Goal: Information Seeking & Learning: Find specific fact

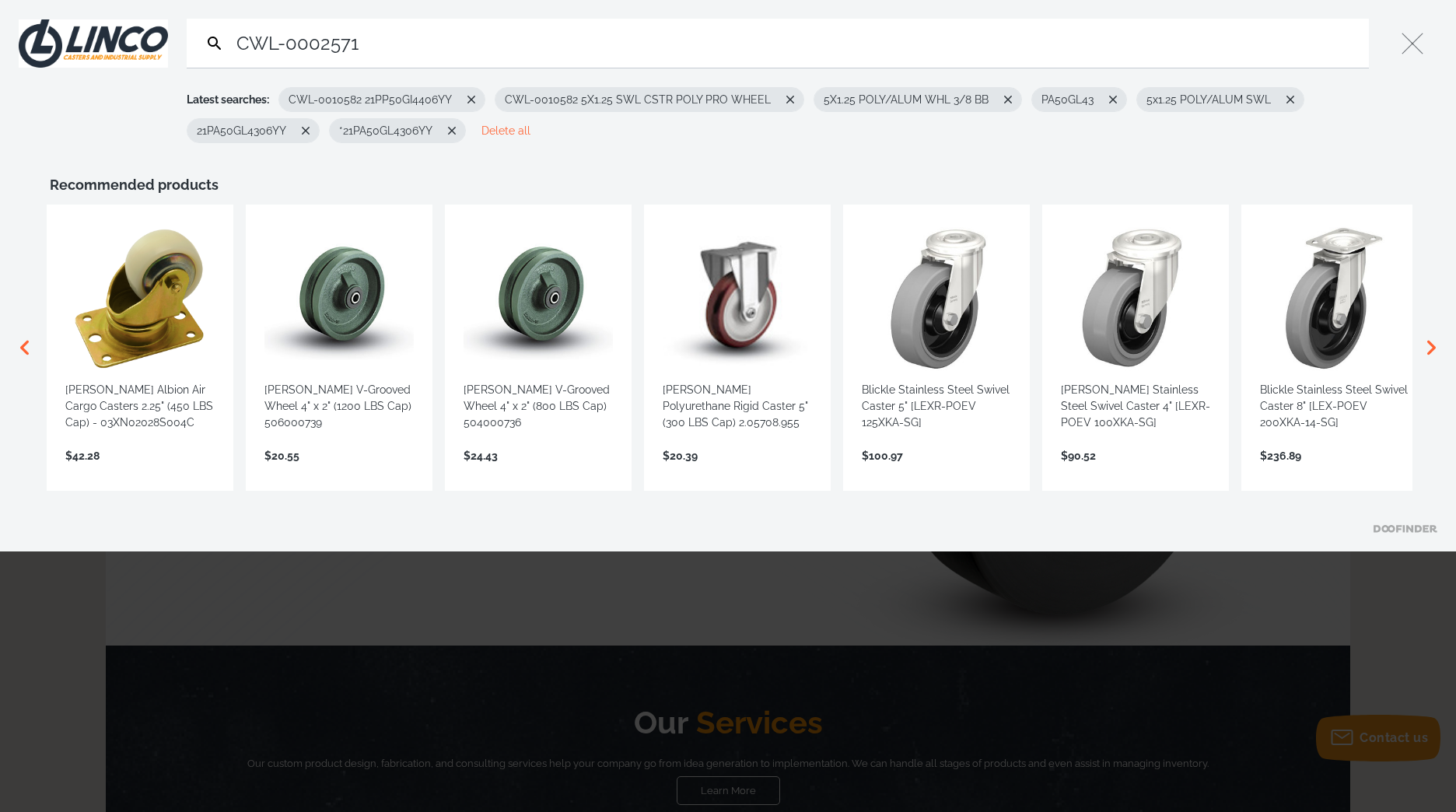
type input "CWL-0002571"
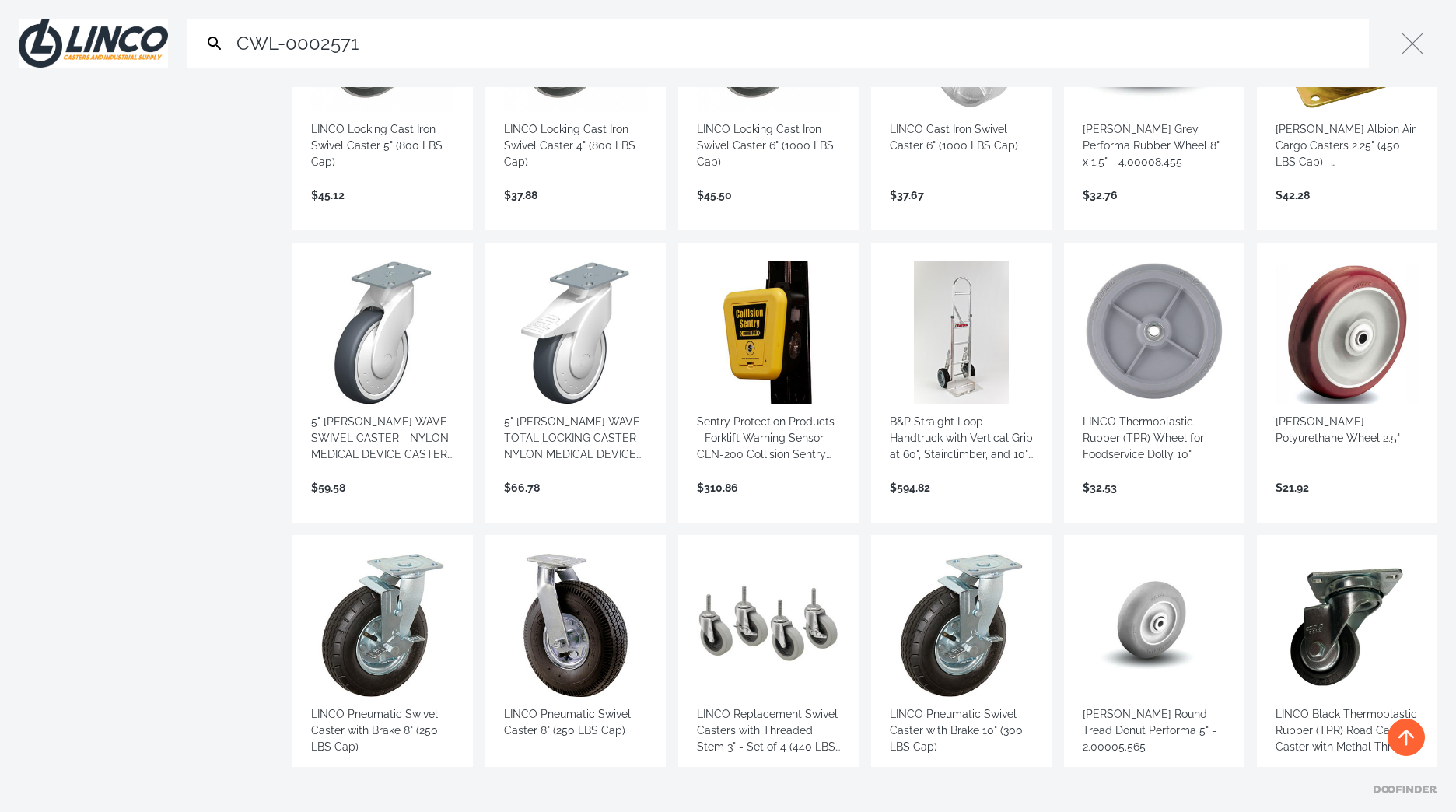
scroll to position [855, 0]
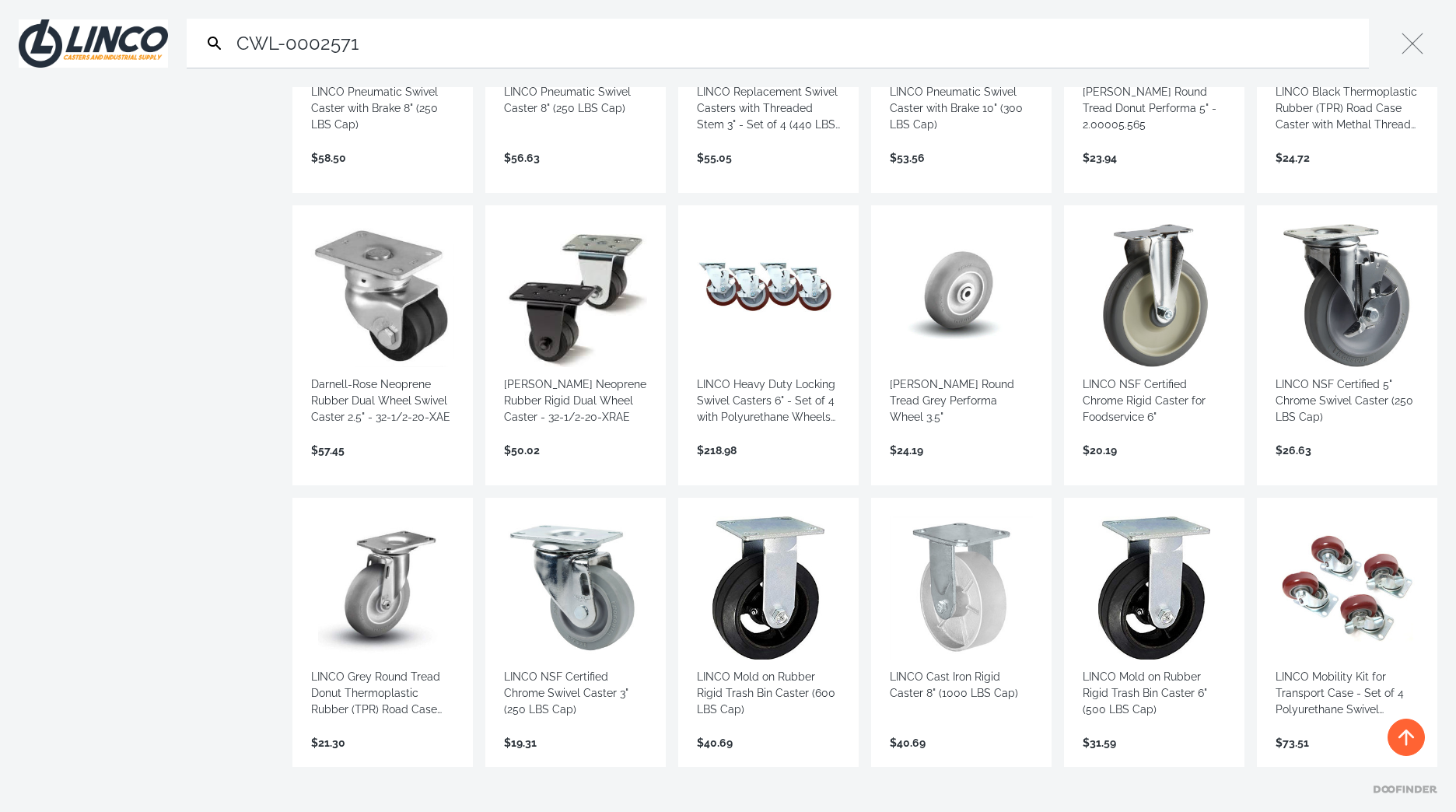
scroll to position [1633, 0]
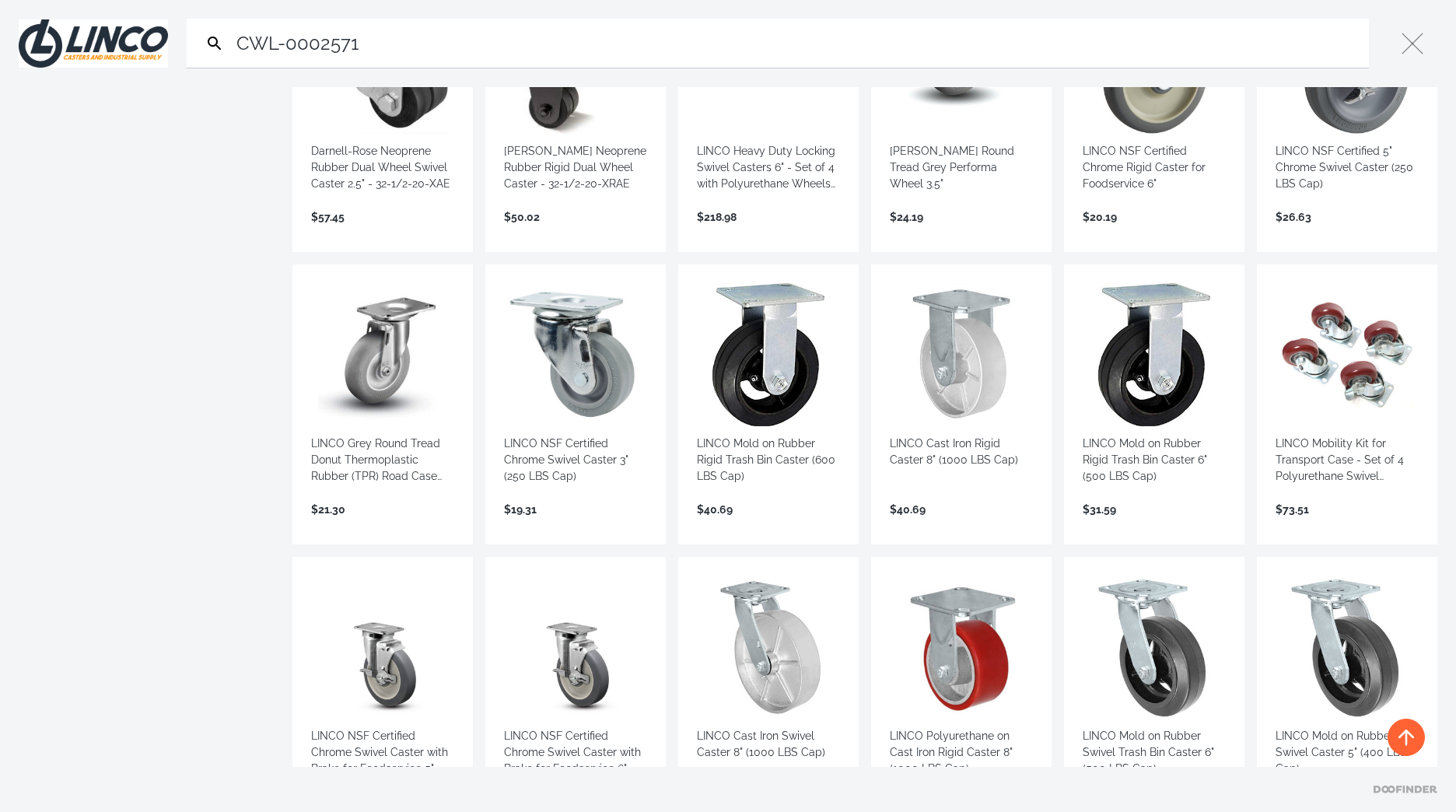
click at [1300, 526] on link "View more →" at bounding box center [1347, 526] width 143 height 0
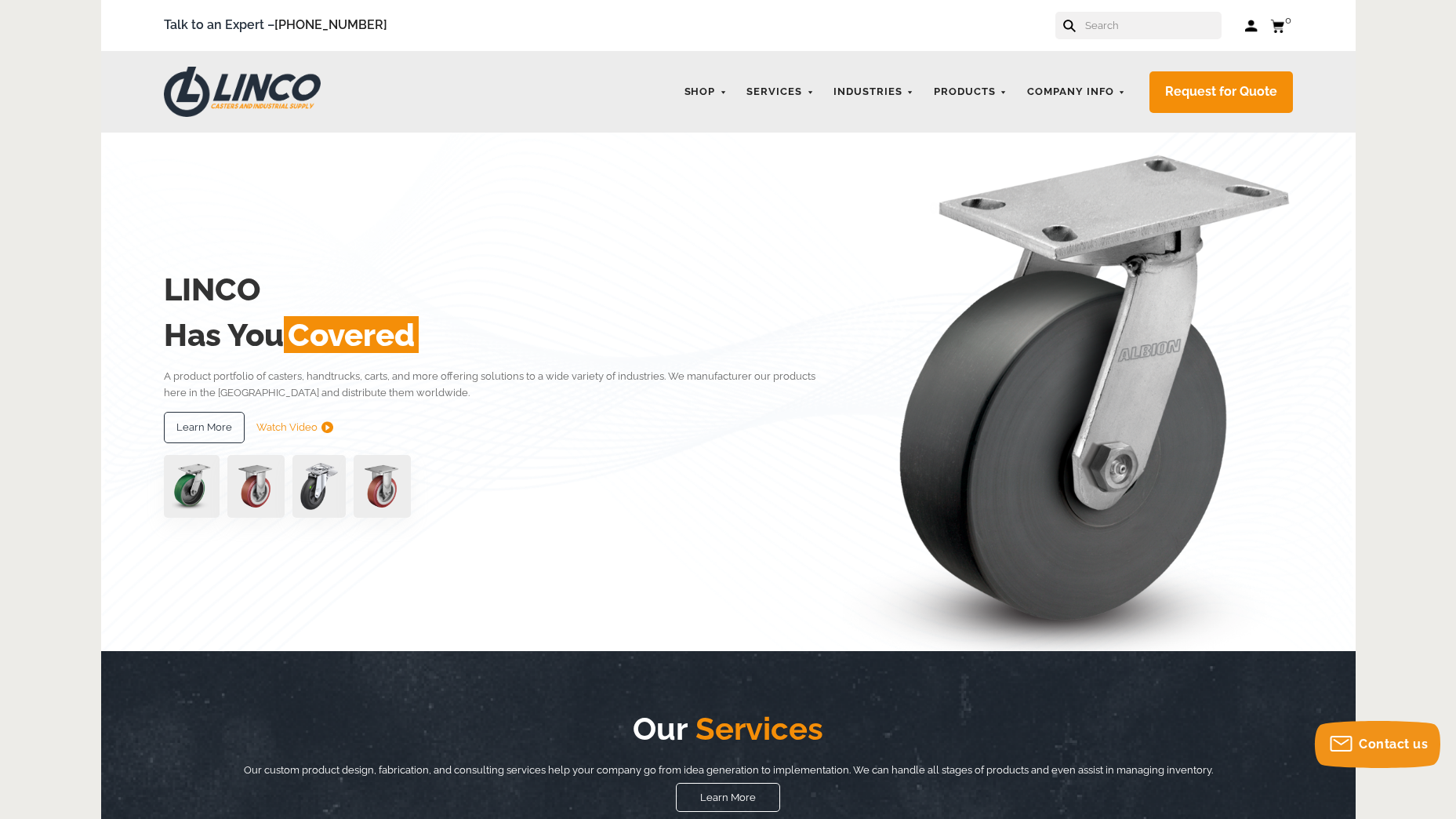
click at [1107, 27] on input "text" at bounding box center [1152, 25] width 138 height 28
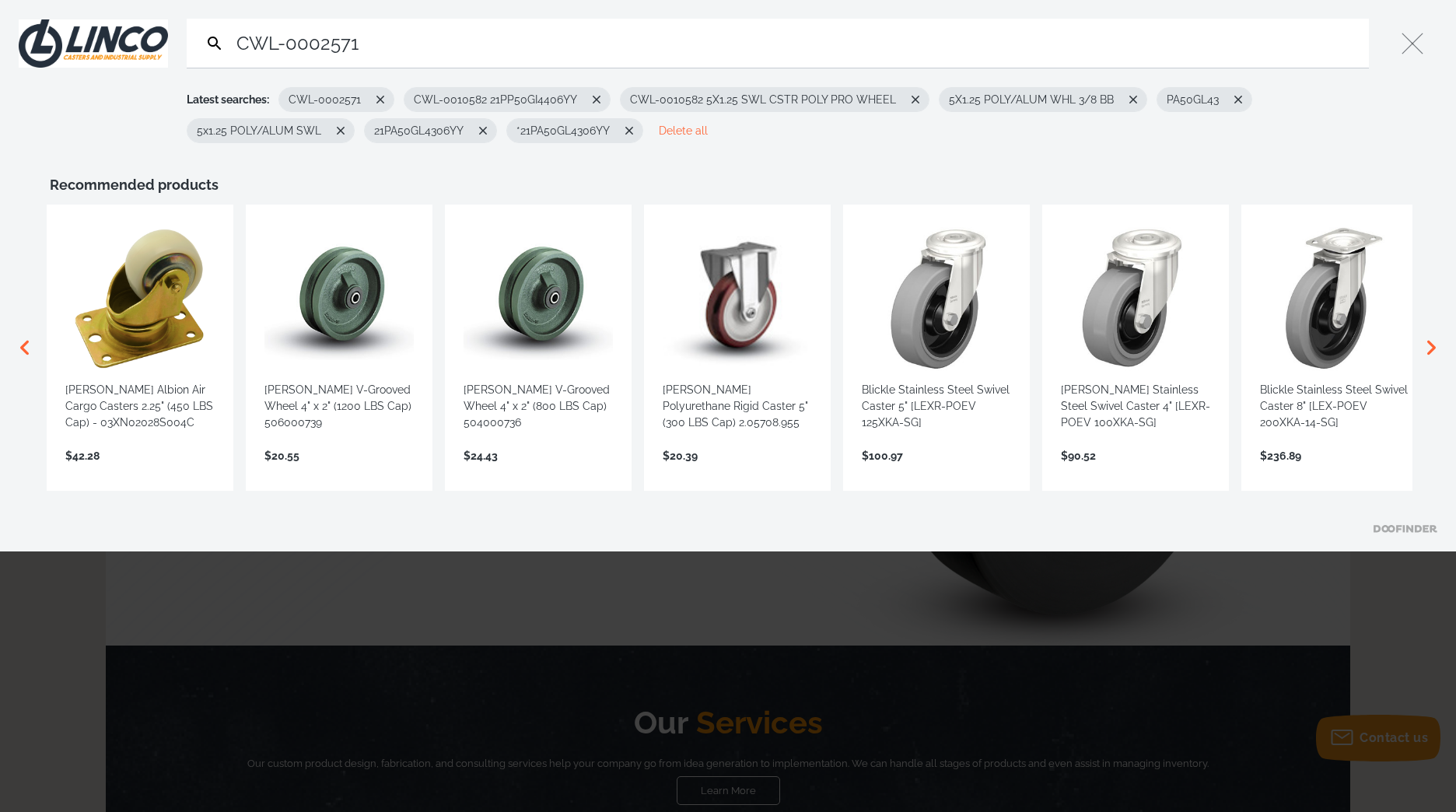
type input "CWL-0002571"
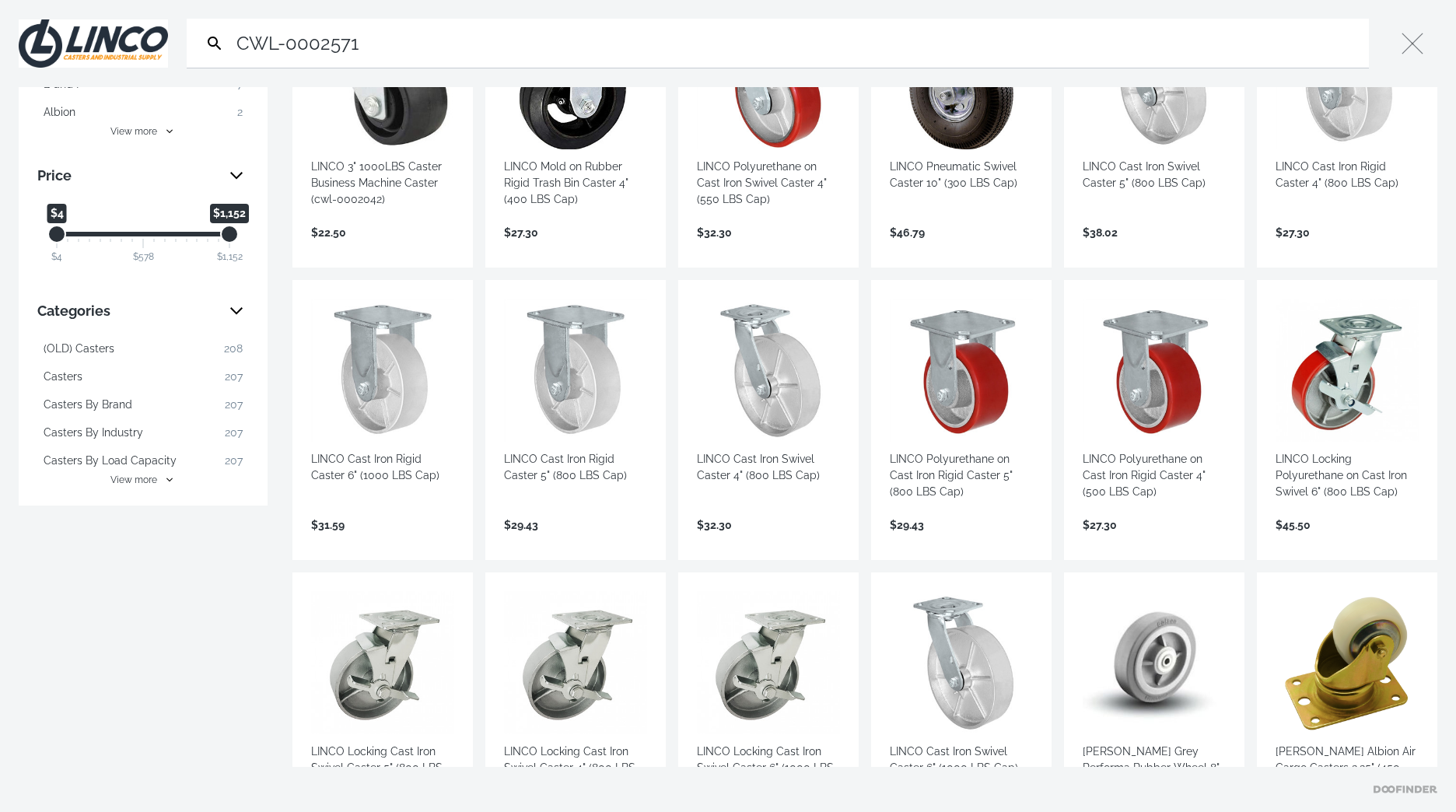
scroll to position [233, 0]
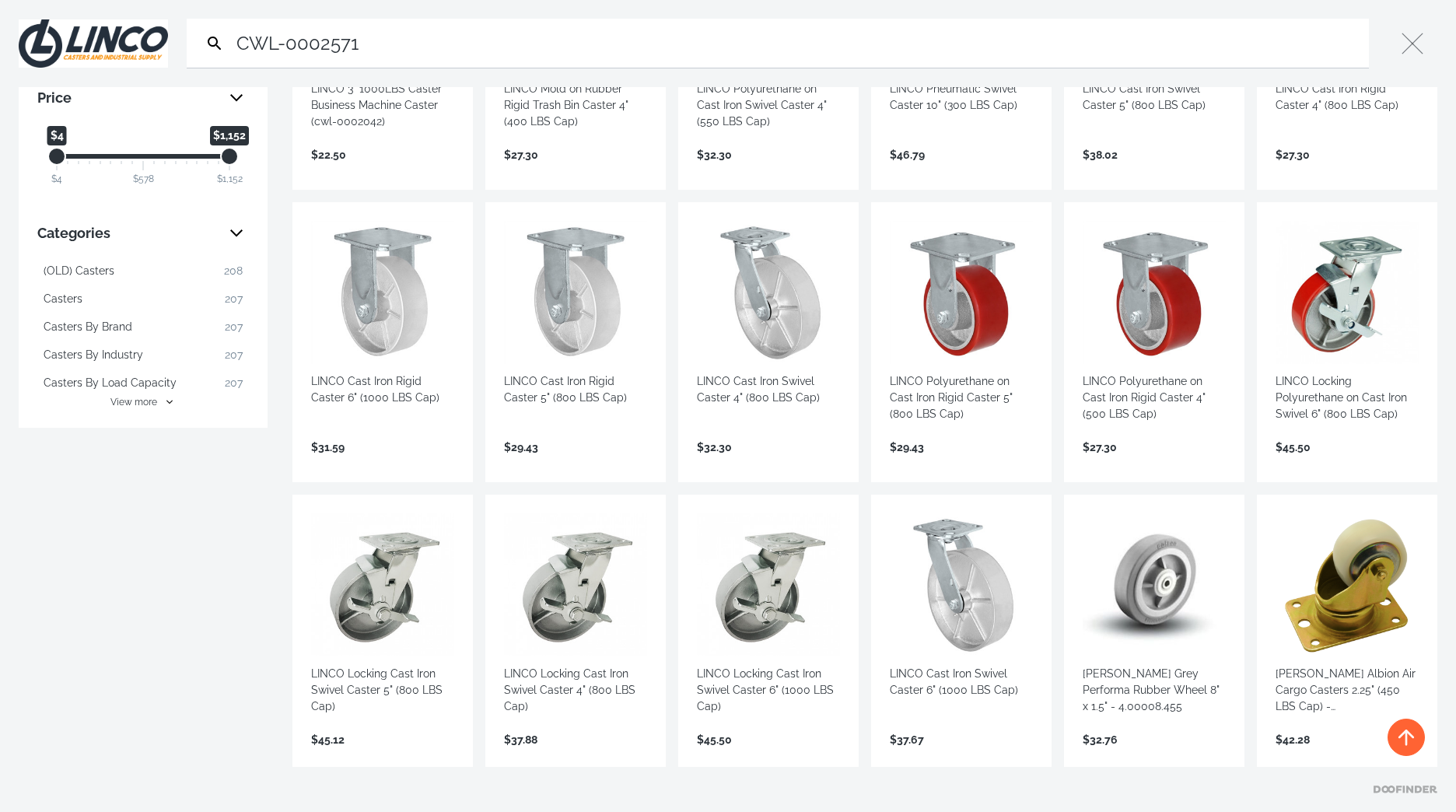
click at [162, 400] on button "View more" at bounding box center [142, 402] width 211 height 14
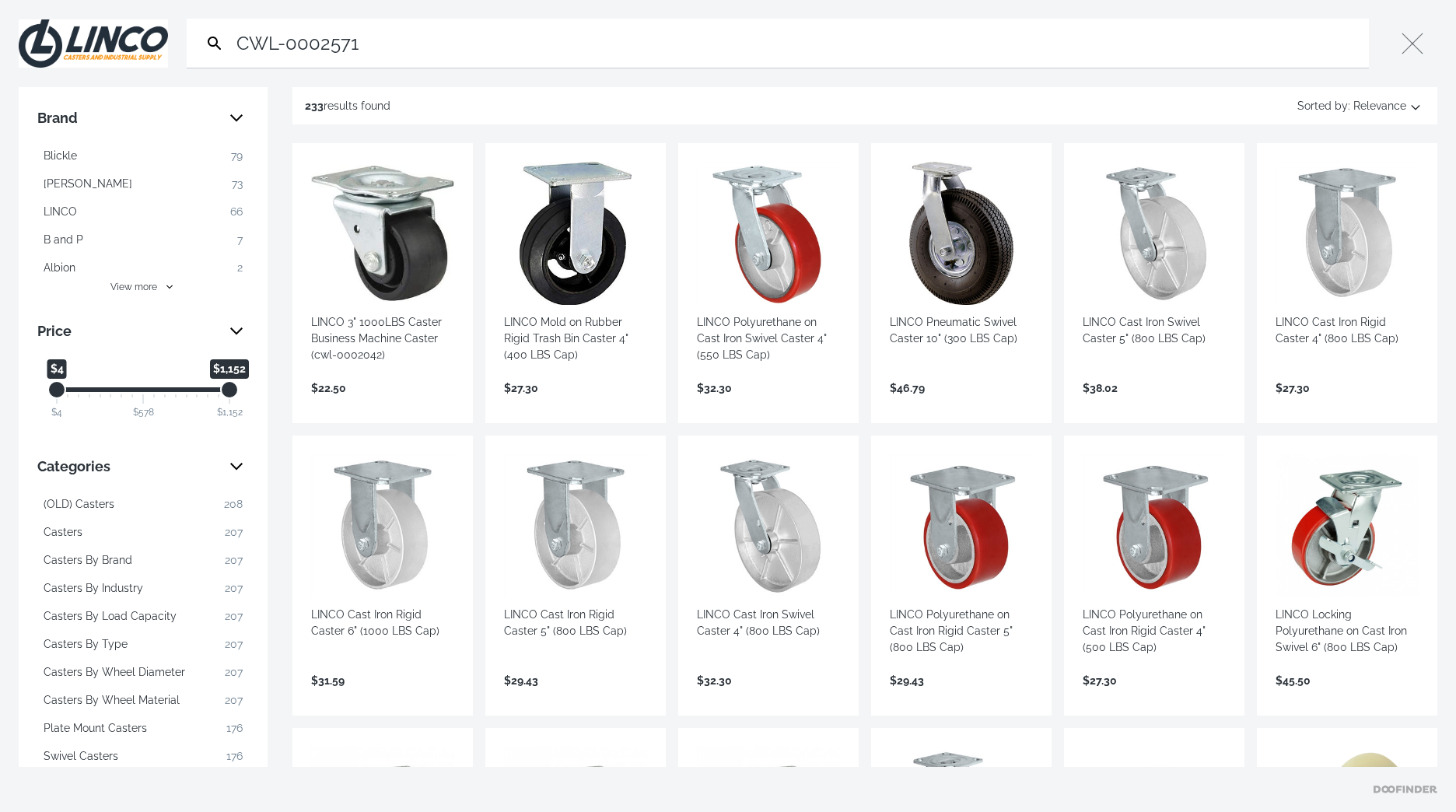
drag, startPoint x: 373, startPoint y: 42, endPoint x: 219, endPoint y: 42, distance: 154.0
click at [219, 42] on form "Search CWL-0002571 Submit" at bounding box center [778, 43] width 1183 height 49
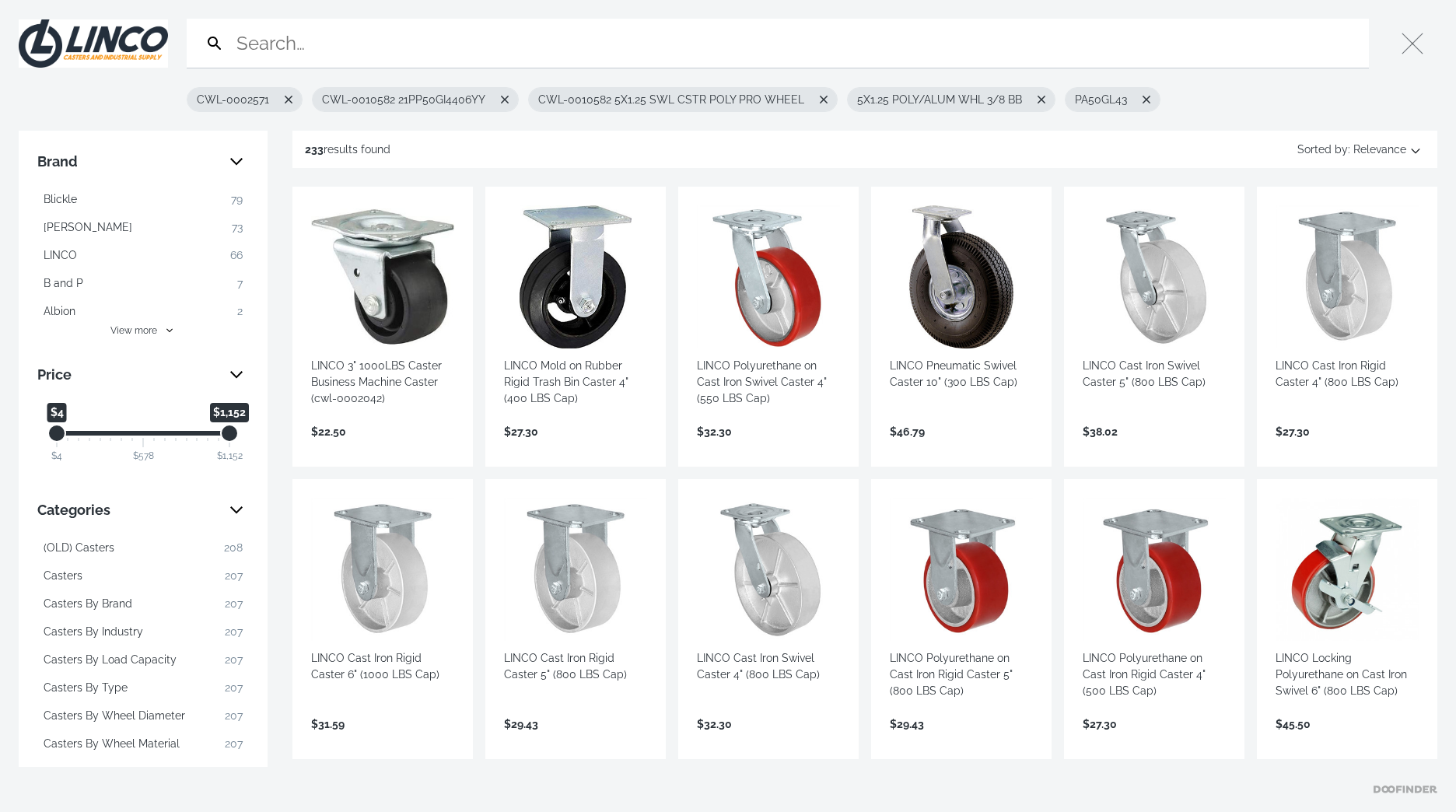
click at [308, 41] on input "Search" at bounding box center [798, 42] width 1130 height 49
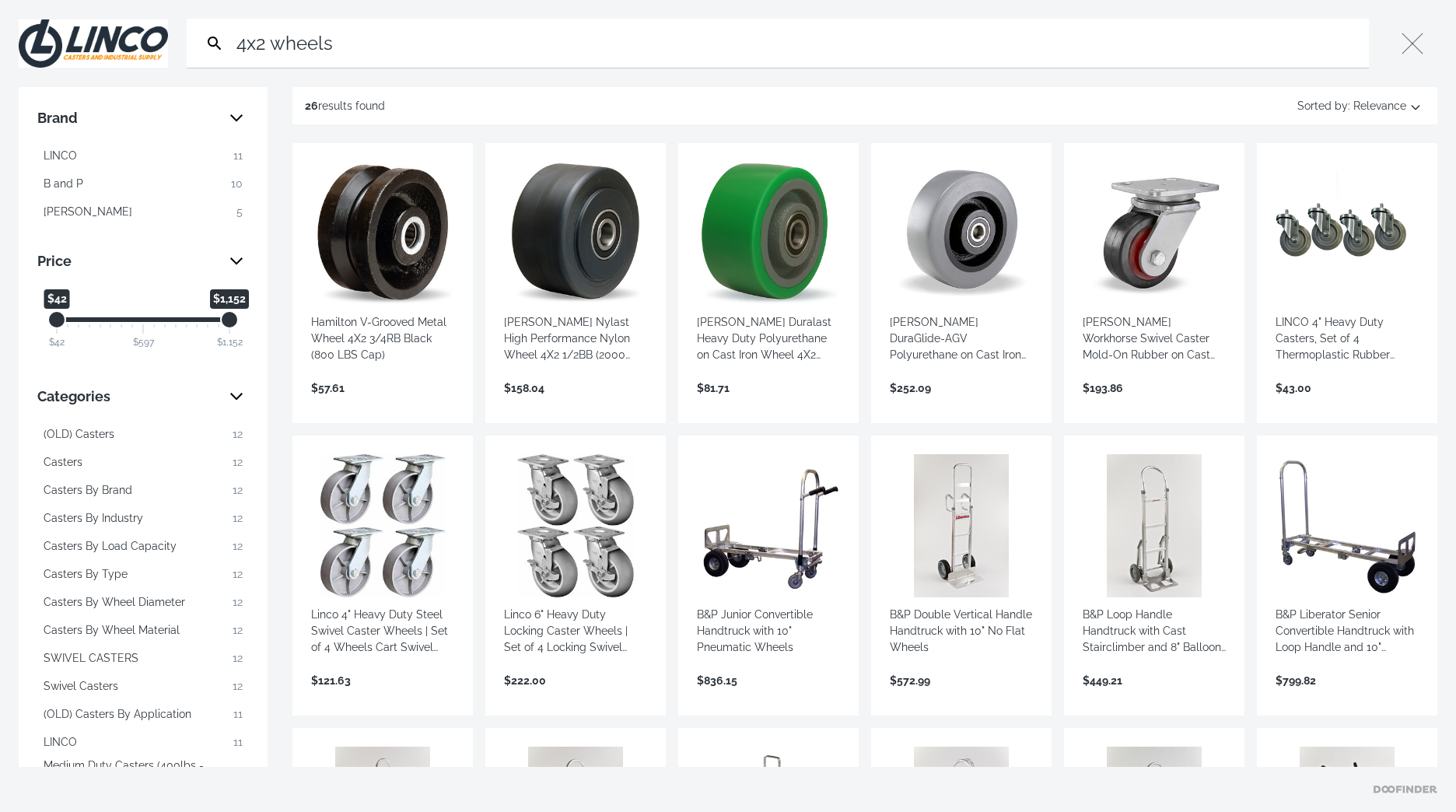
type input "4x2 wheels"
click at [957, 405] on link "View more →" at bounding box center [962, 405] width 143 height 0
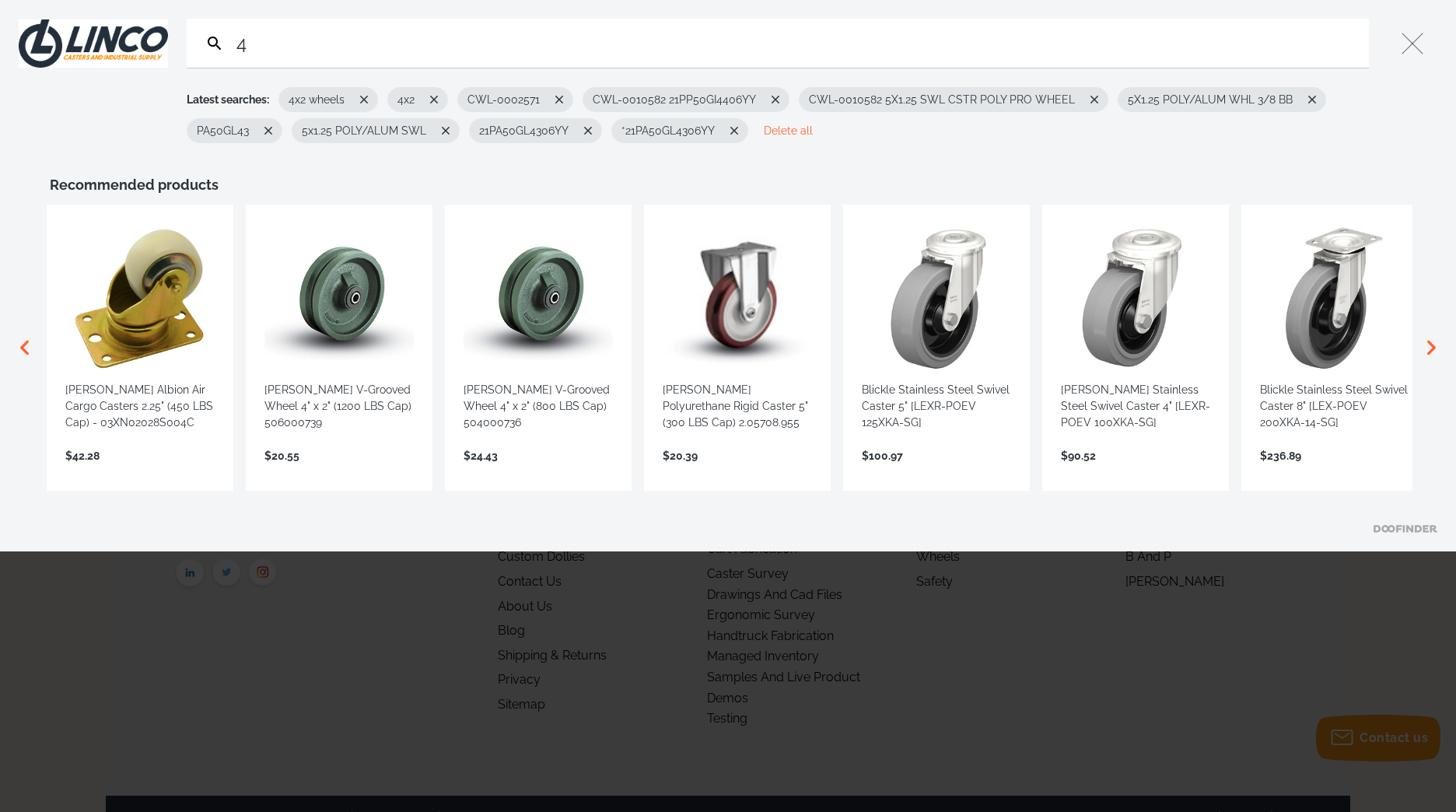
type input "4"
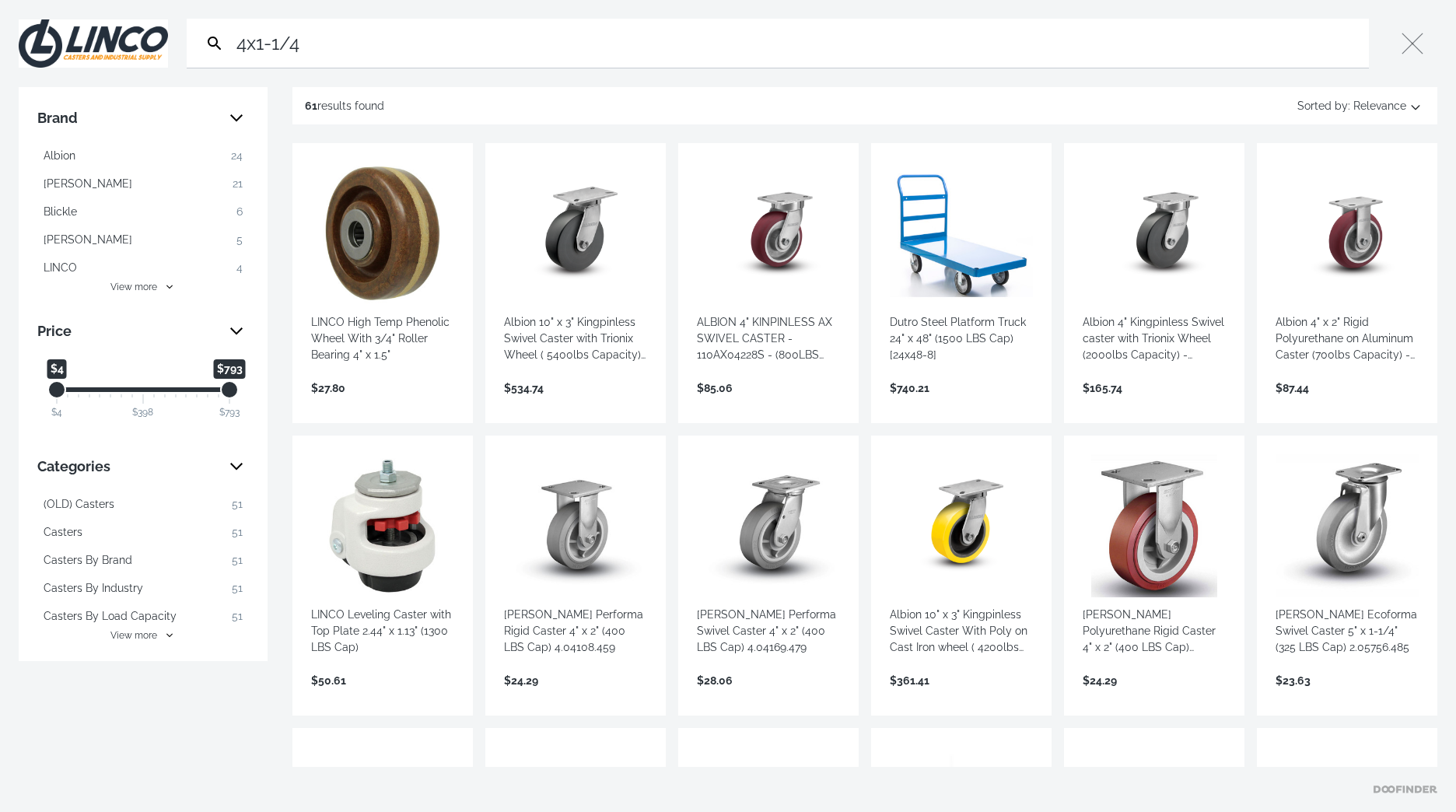
type input "4x1-1/4"
click at [211, 40] on icon "Search" at bounding box center [214, 43] width 19 height 19
click at [172, 633] on button "View more" at bounding box center [142, 635] width 211 height 14
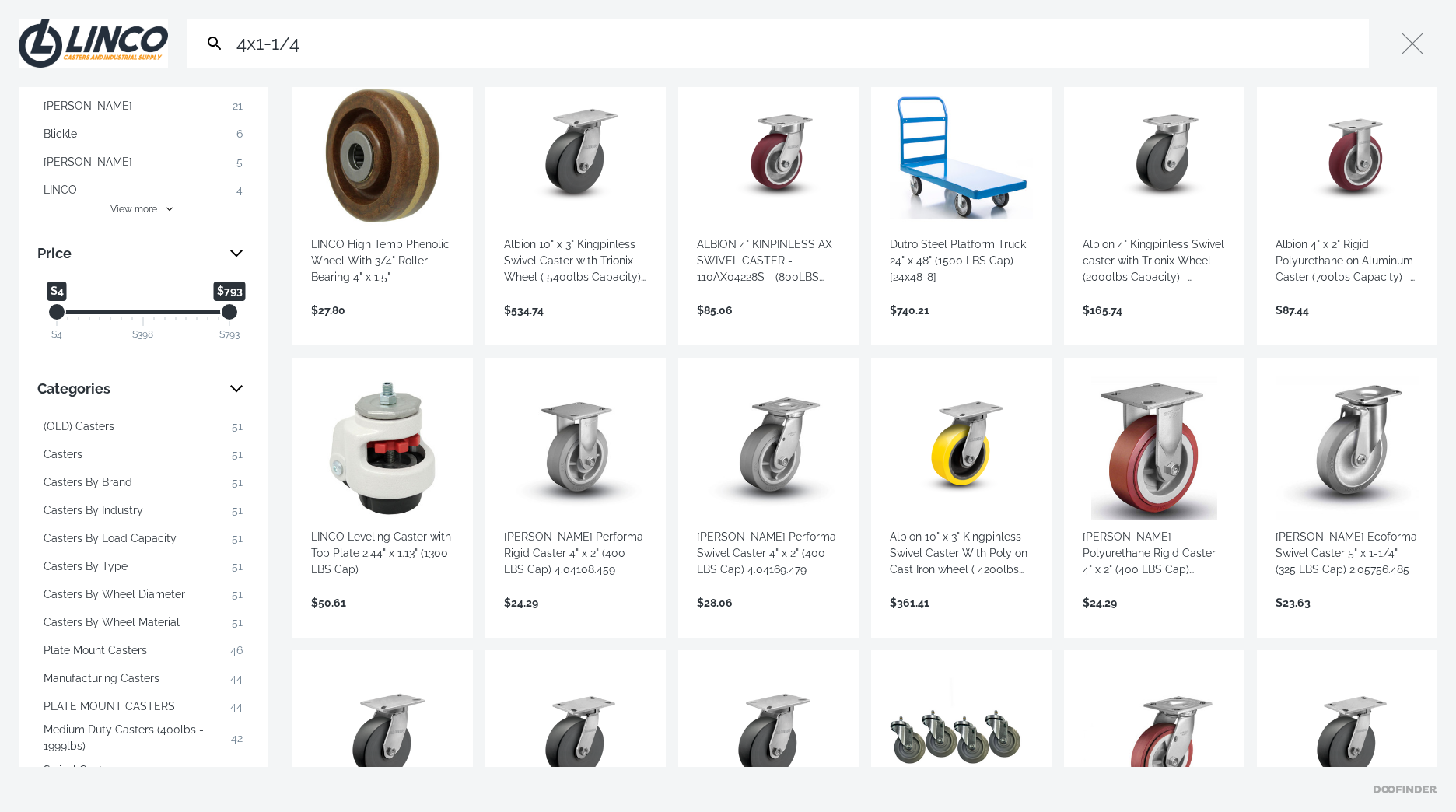
scroll to position [156, 0]
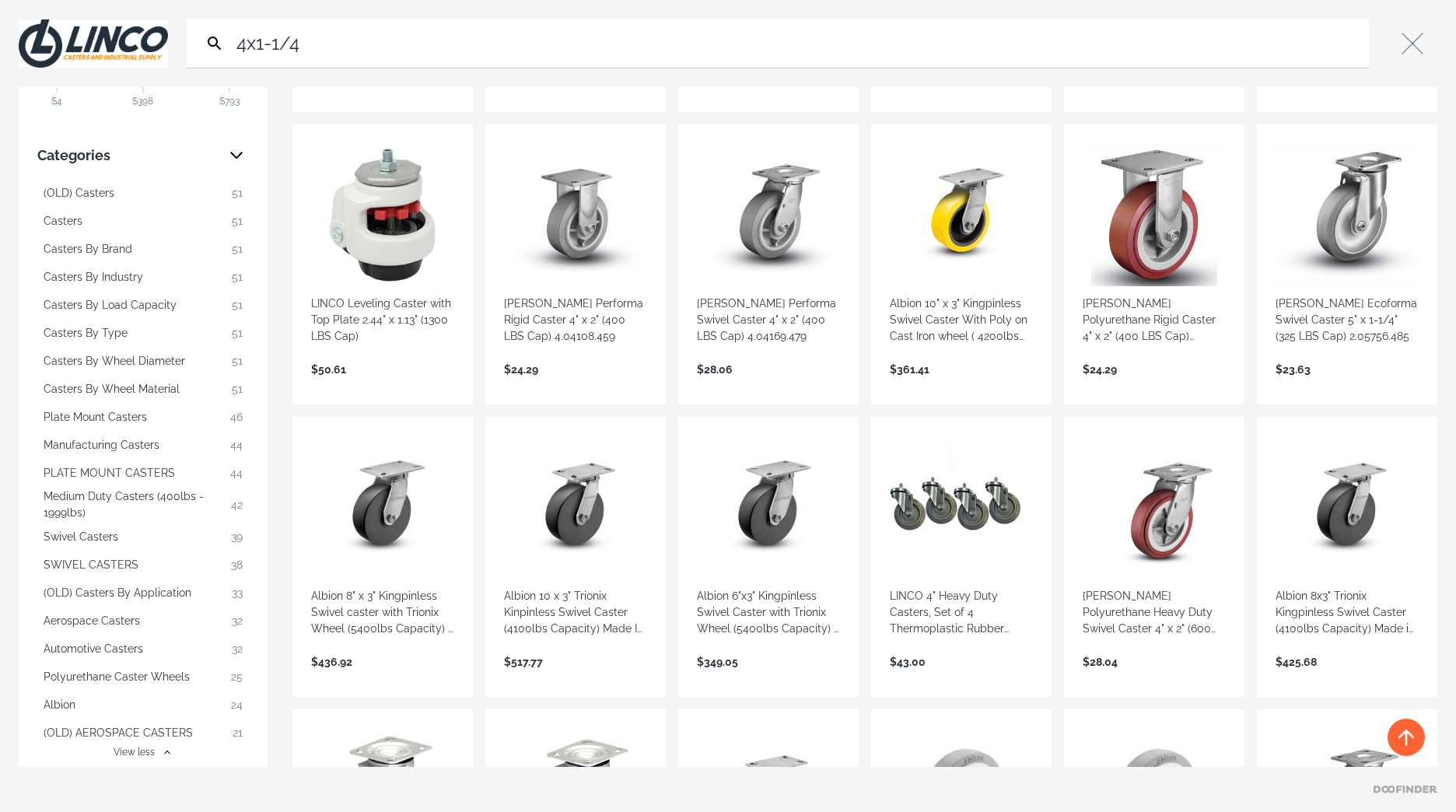
scroll to position [389, 0]
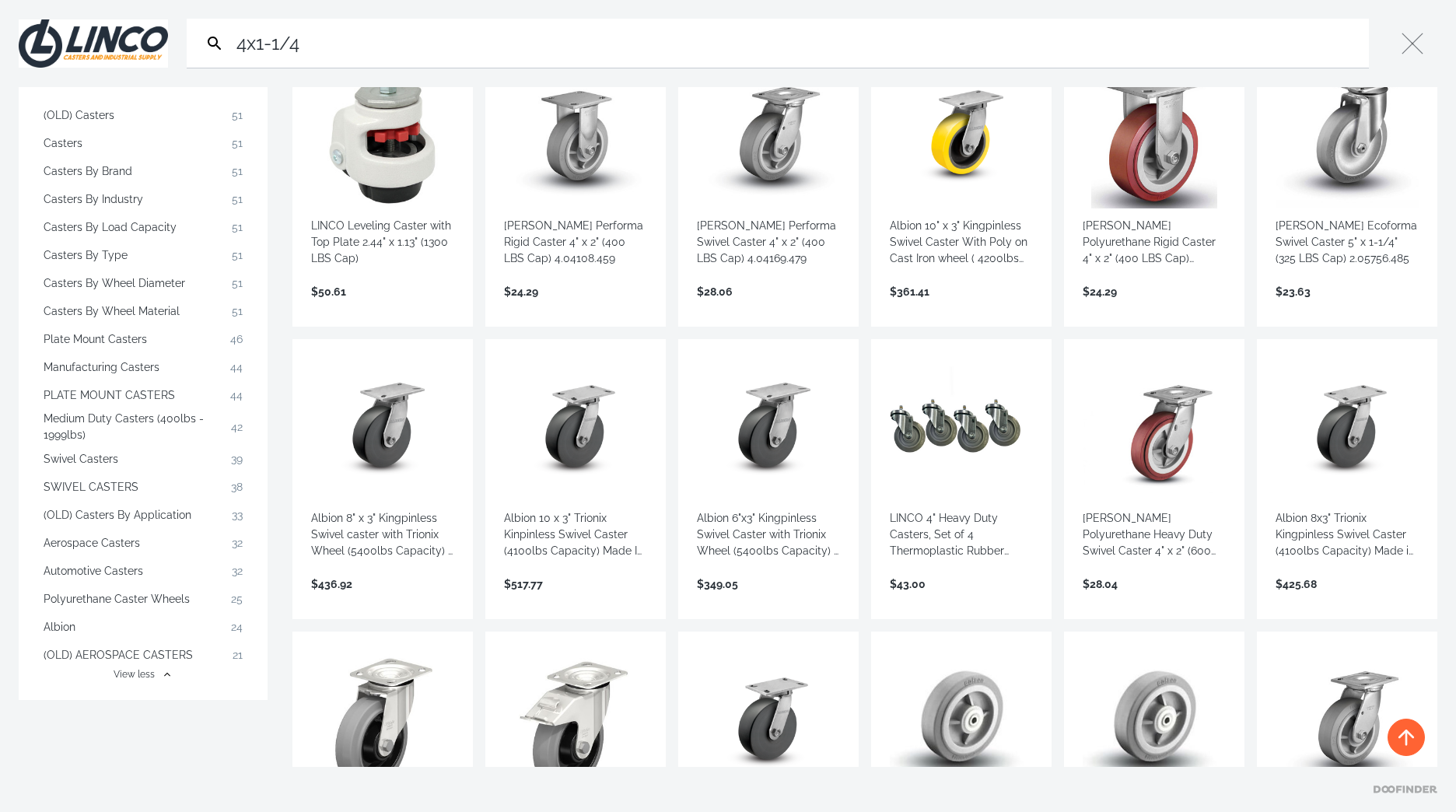
click at [179, 600] on span "Polyurethane Caster Wheels" at bounding box center [116, 599] width 146 height 16
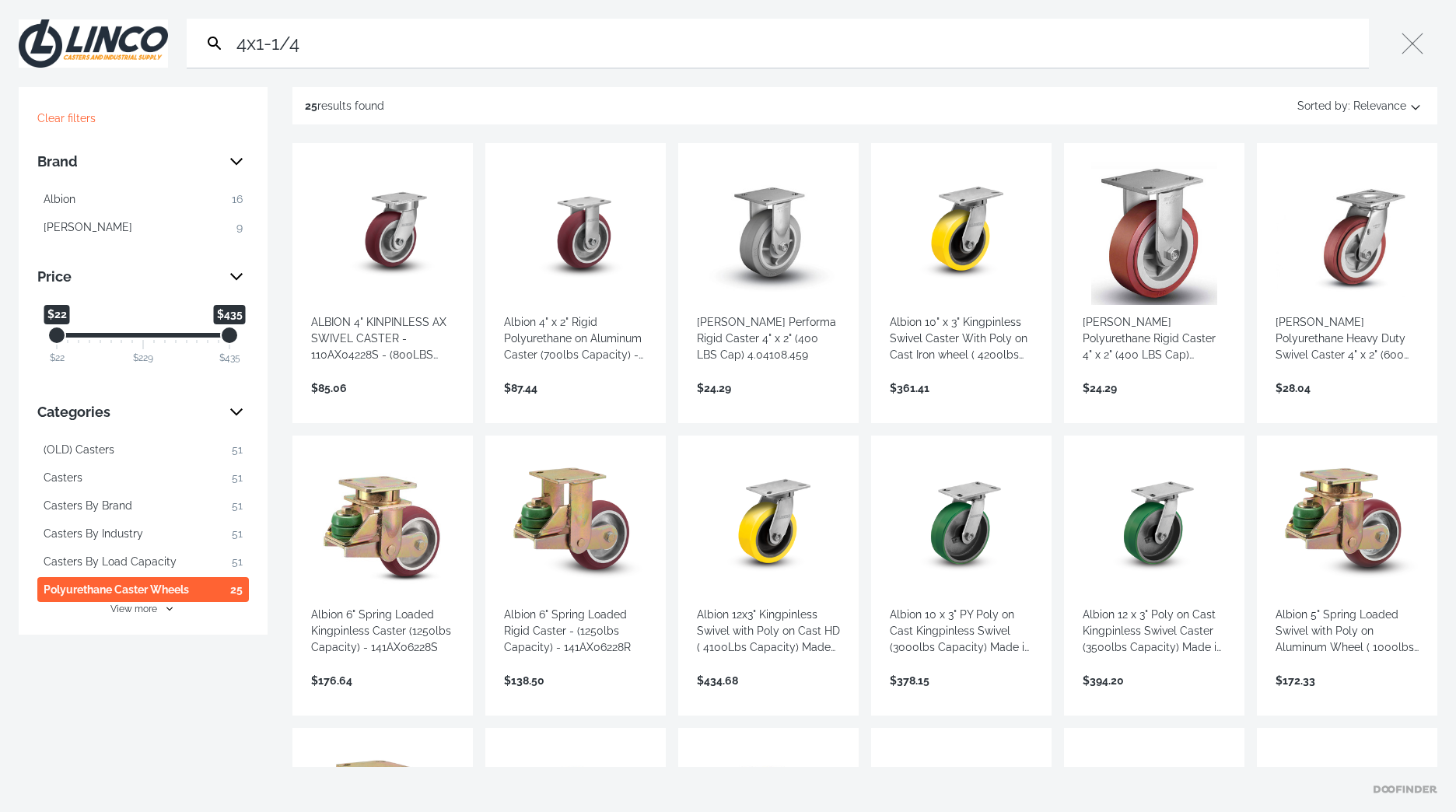
click at [152, 593] on span "Polyurethane Caster Wheels" at bounding box center [116, 589] width 146 height 16
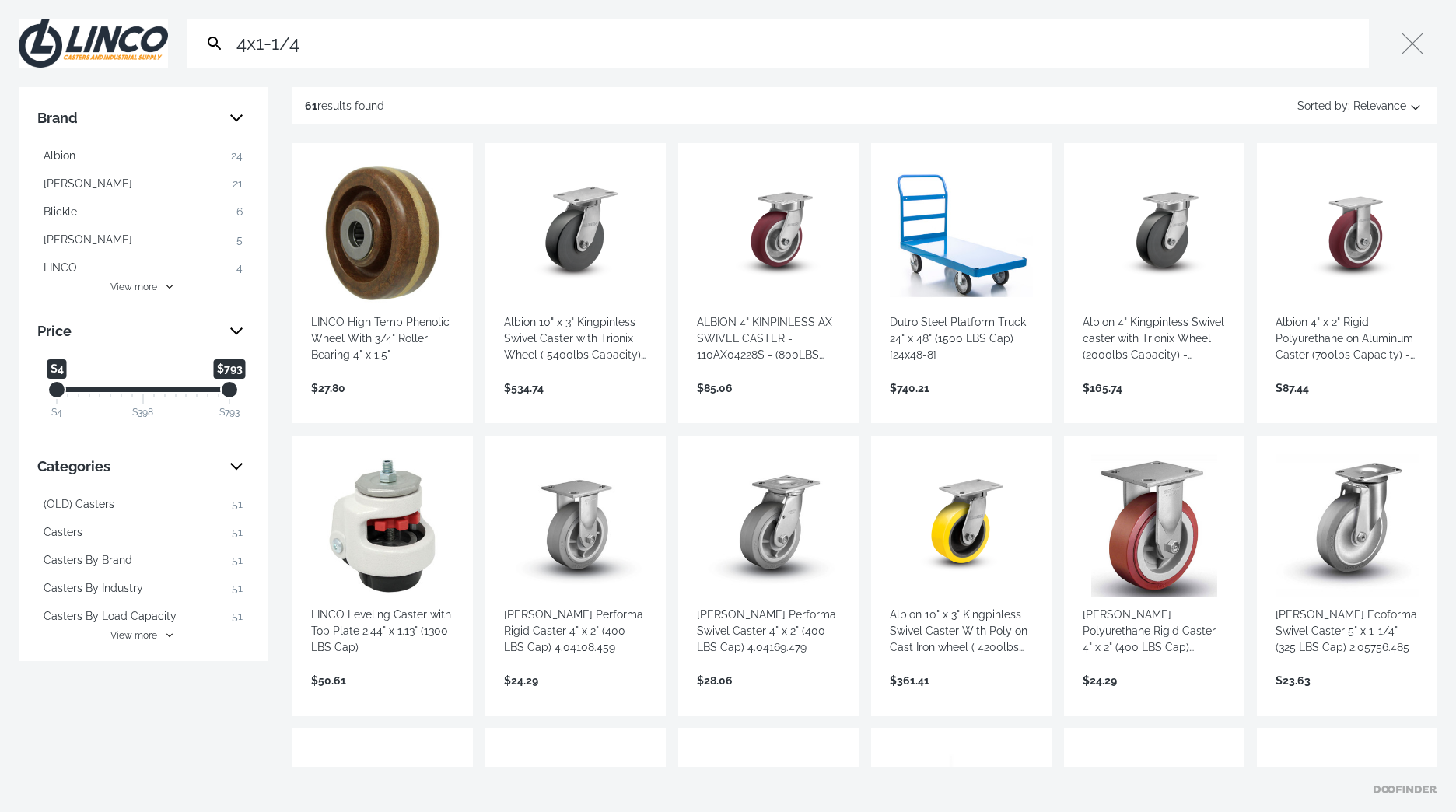
click at [215, 39] on icon "Search" at bounding box center [214, 43] width 19 height 19
click at [212, 44] on icon "Search" at bounding box center [214, 42] width 13 height 13
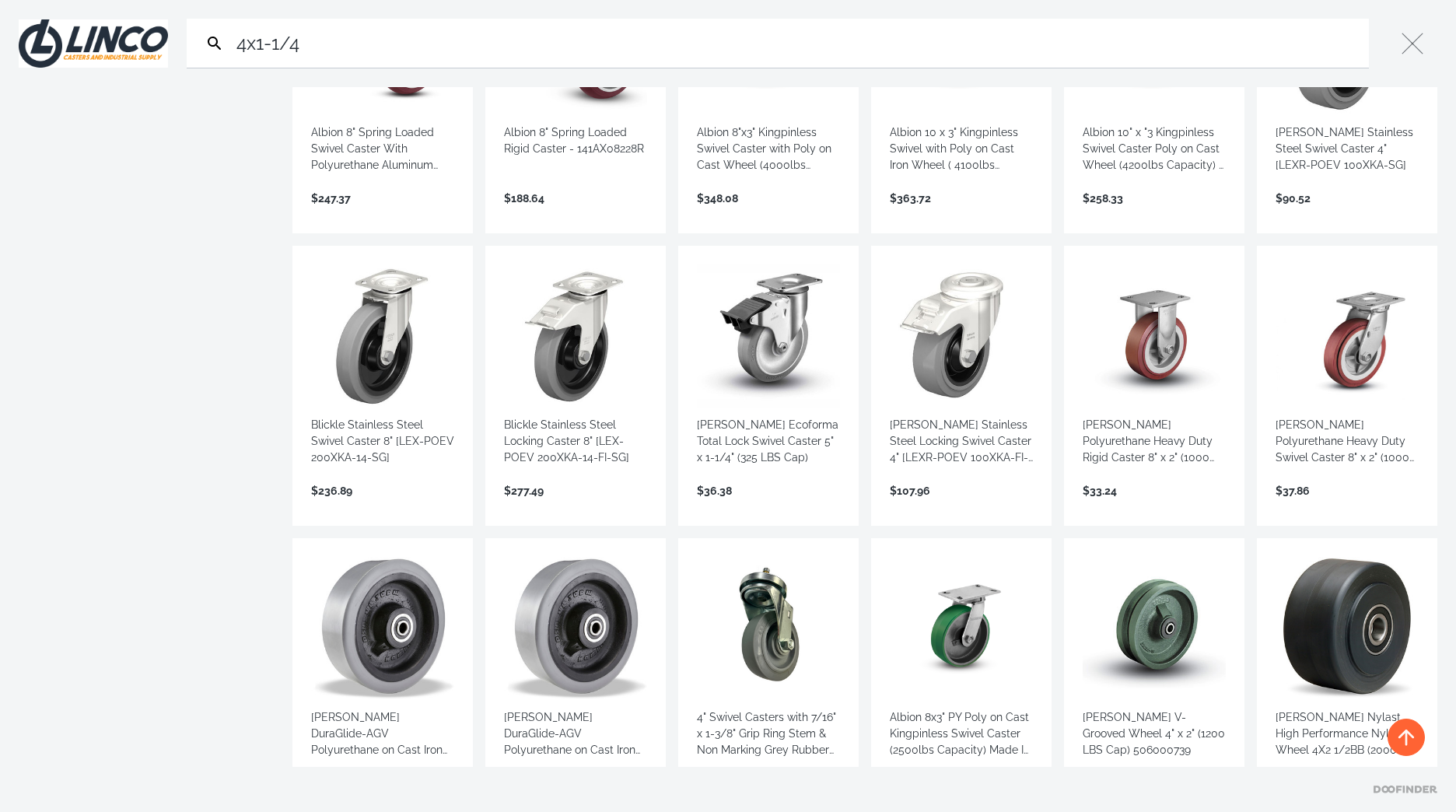
scroll to position [2099, 0]
